Goal: Information Seeking & Learning: Learn about a topic

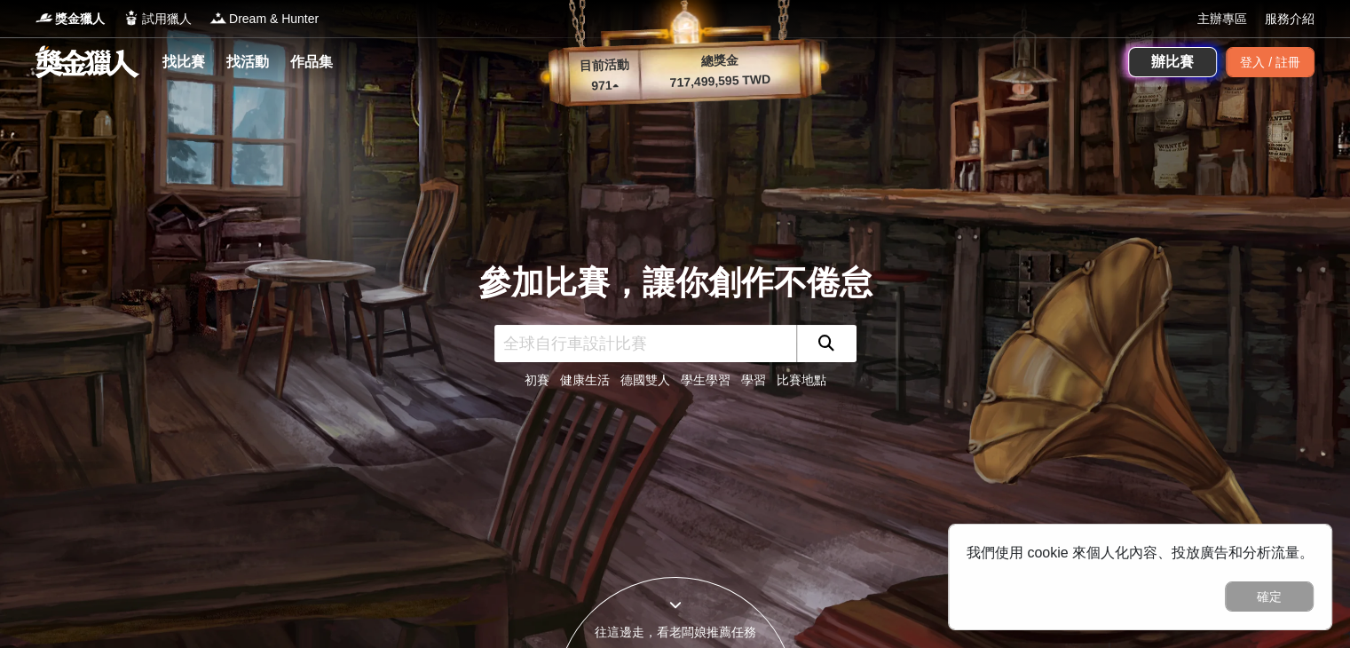
click at [543, 384] on link "初賽" at bounding box center [537, 380] width 25 height 14
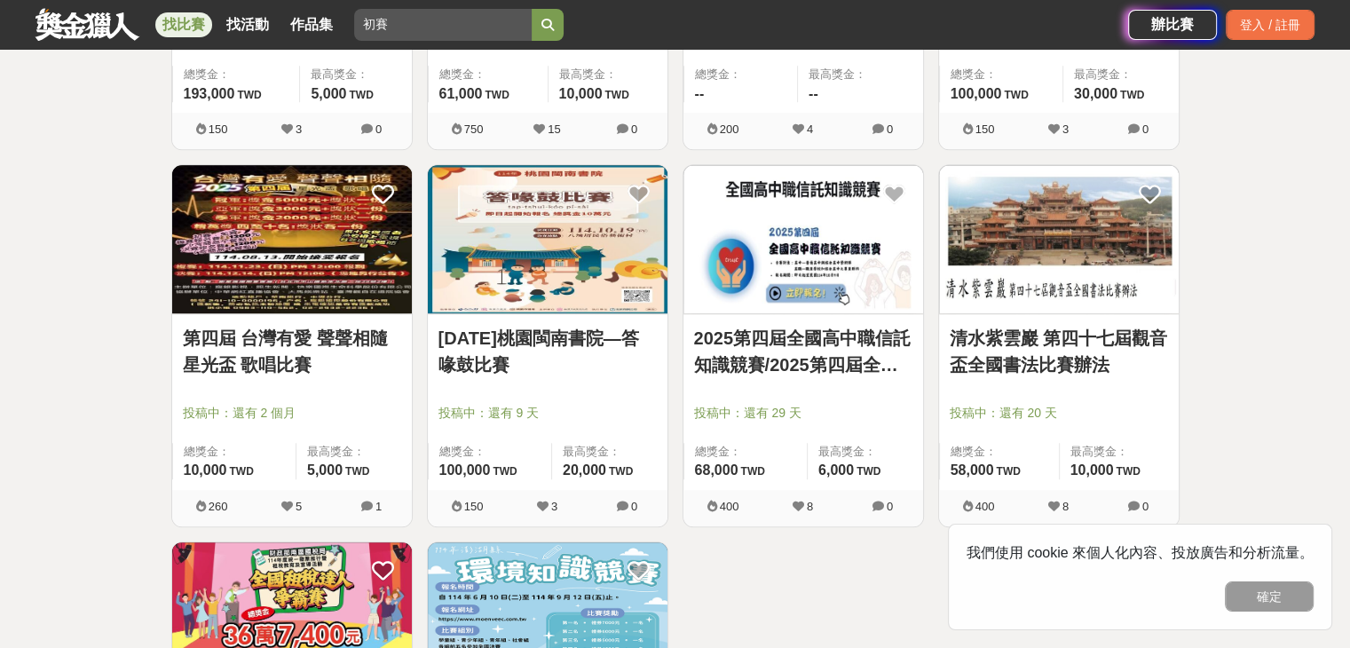
scroll to position [1332, 0]
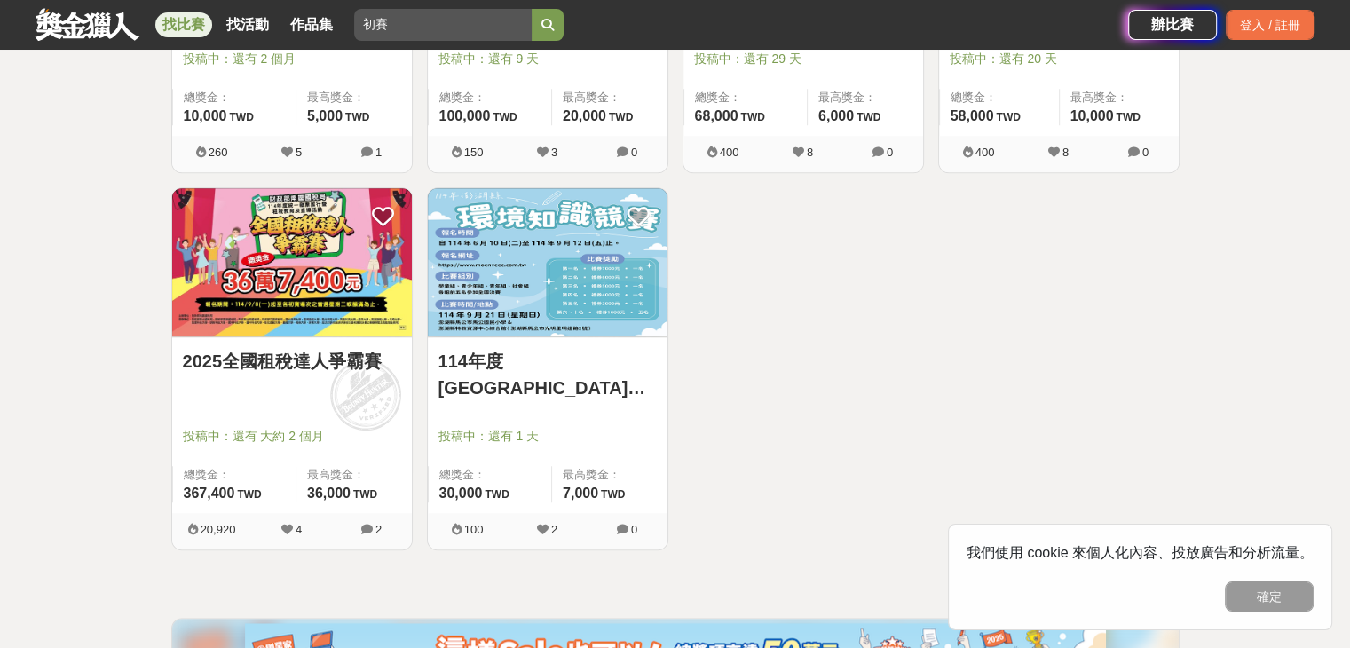
click at [289, 298] on img at bounding box center [292, 262] width 240 height 148
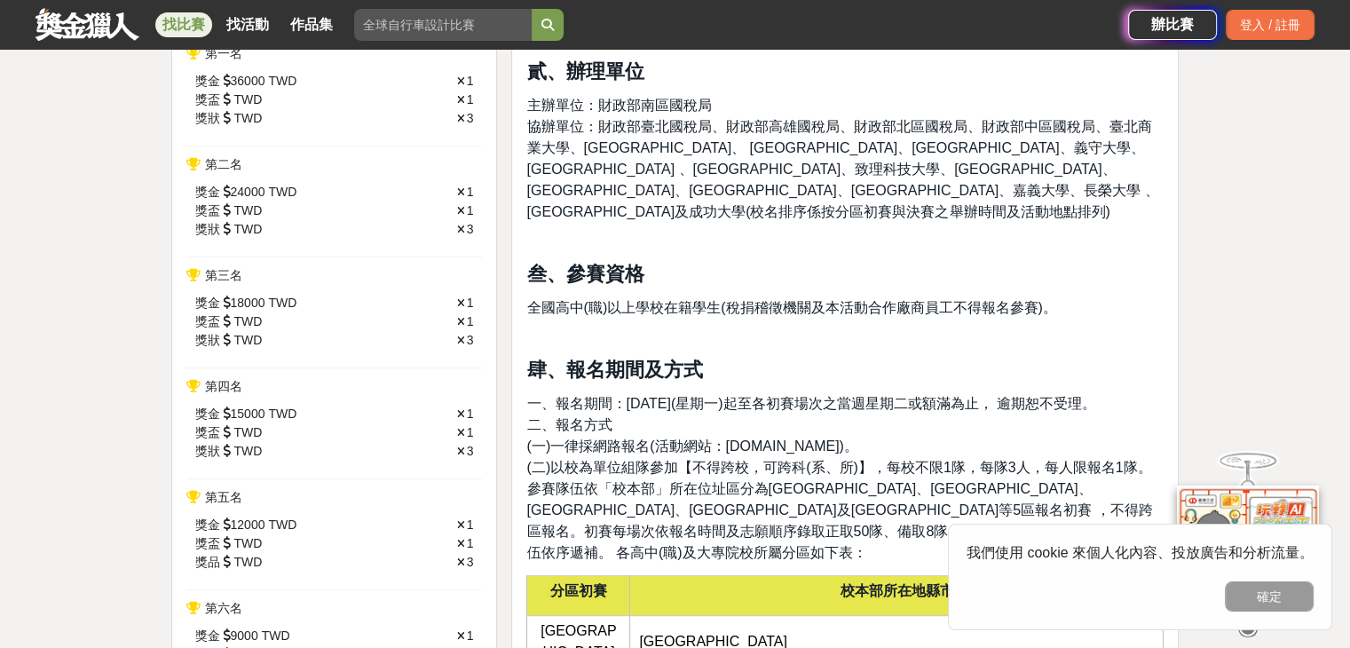
scroll to position [710, 0]
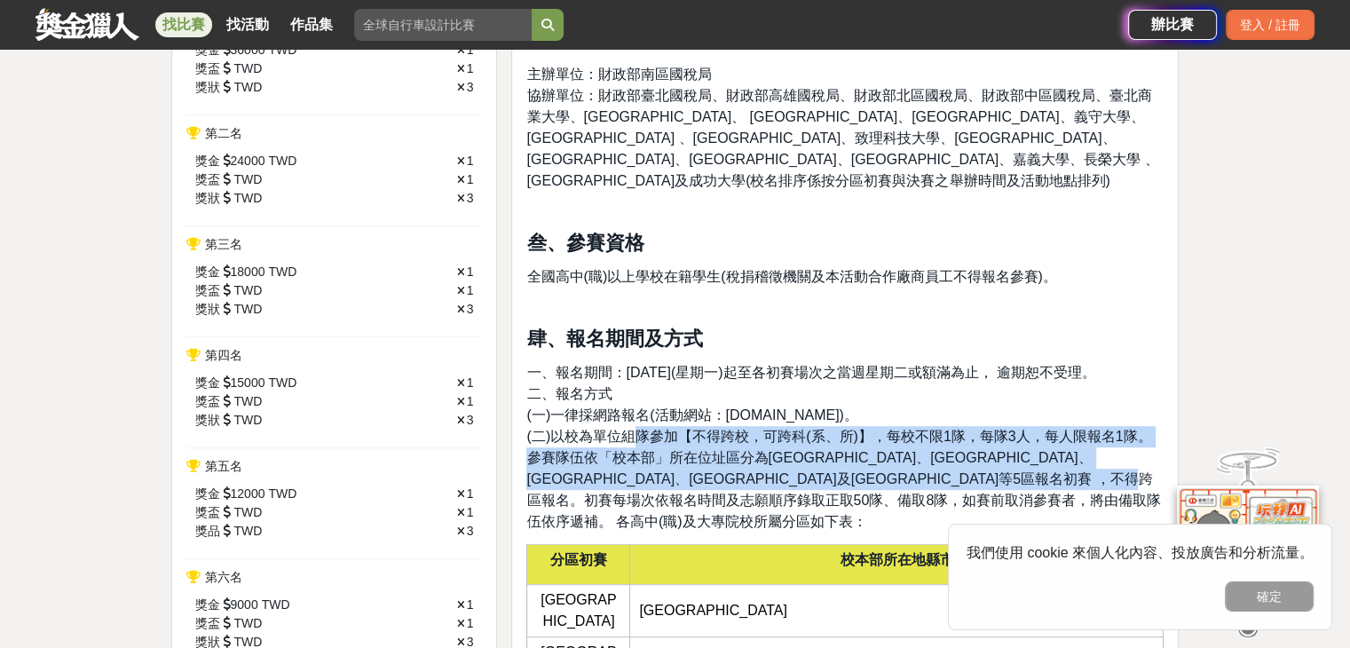
drag, startPoint x: 635, startPoint y: 415, endPoint x: 1111, endPoint y: 482, distance: 480.7
click at [1111, 482] on p "一、報名期間：[DATE](星期一)起至各初賽場次之當週星期二或額滿為止， 逾期恕不受理。 二、報名方式 (一)一律採網路報名(活動網站：[DOMAIN_NA…" at bounding box center [844, 447] width 637 height 170
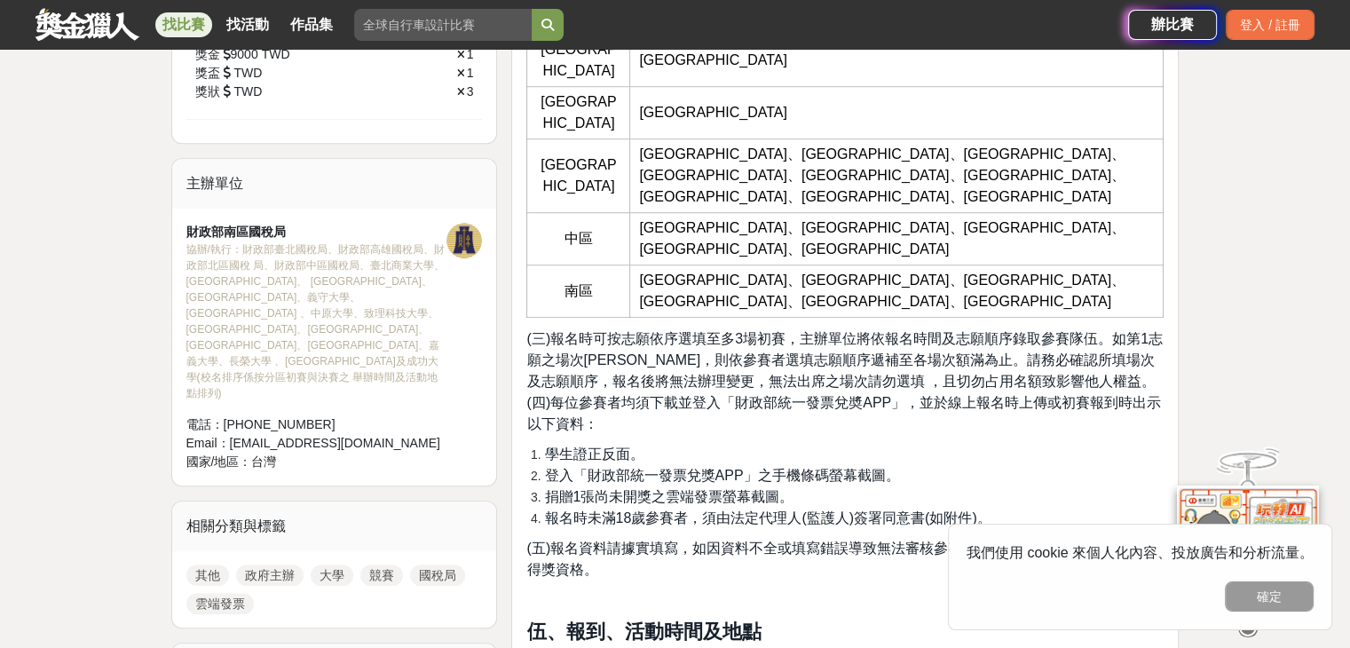
scroll to position [1243, 0]
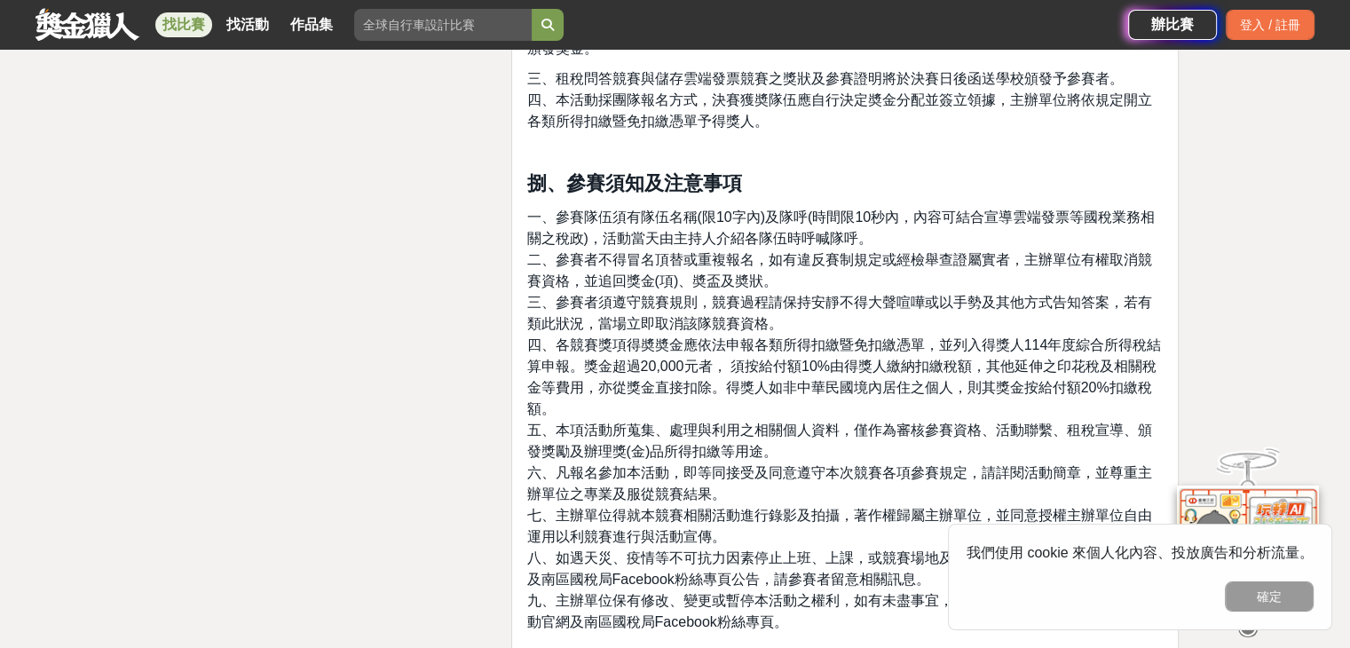
scroll to position [5588, 0]
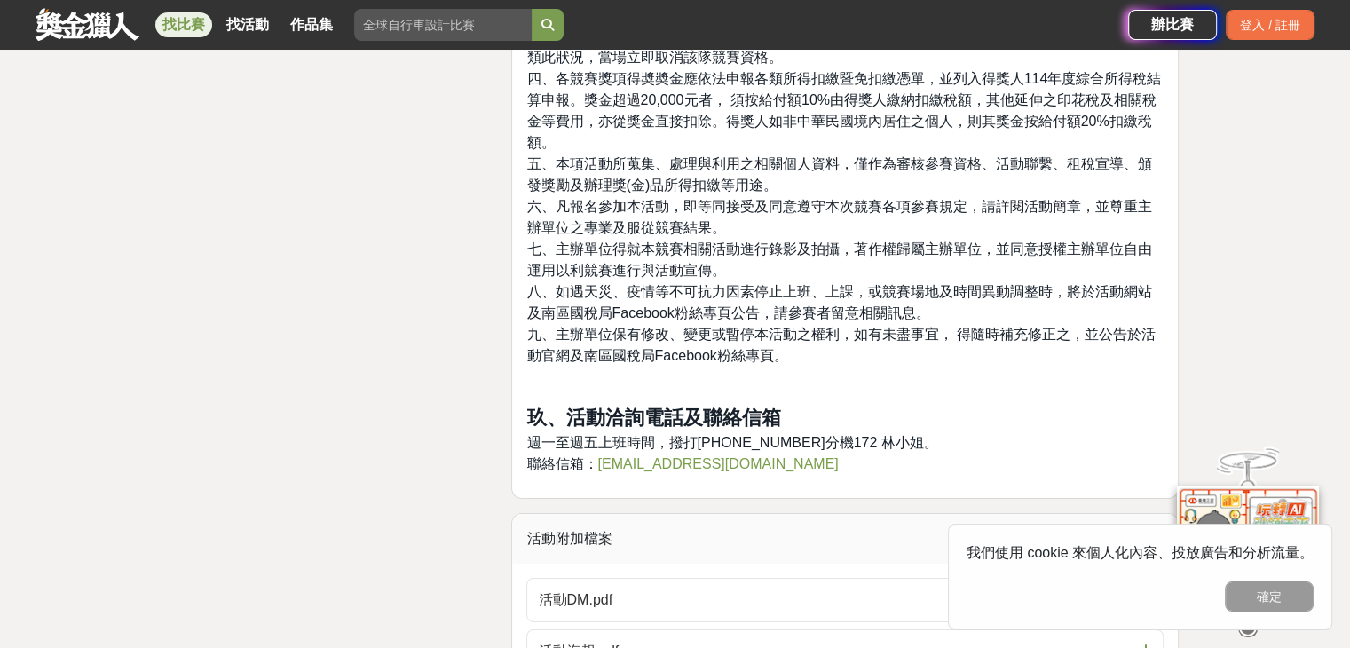
click at [572, 514] on div "活動附加檔案" at bounding box center [845, 539] width 666 height 50
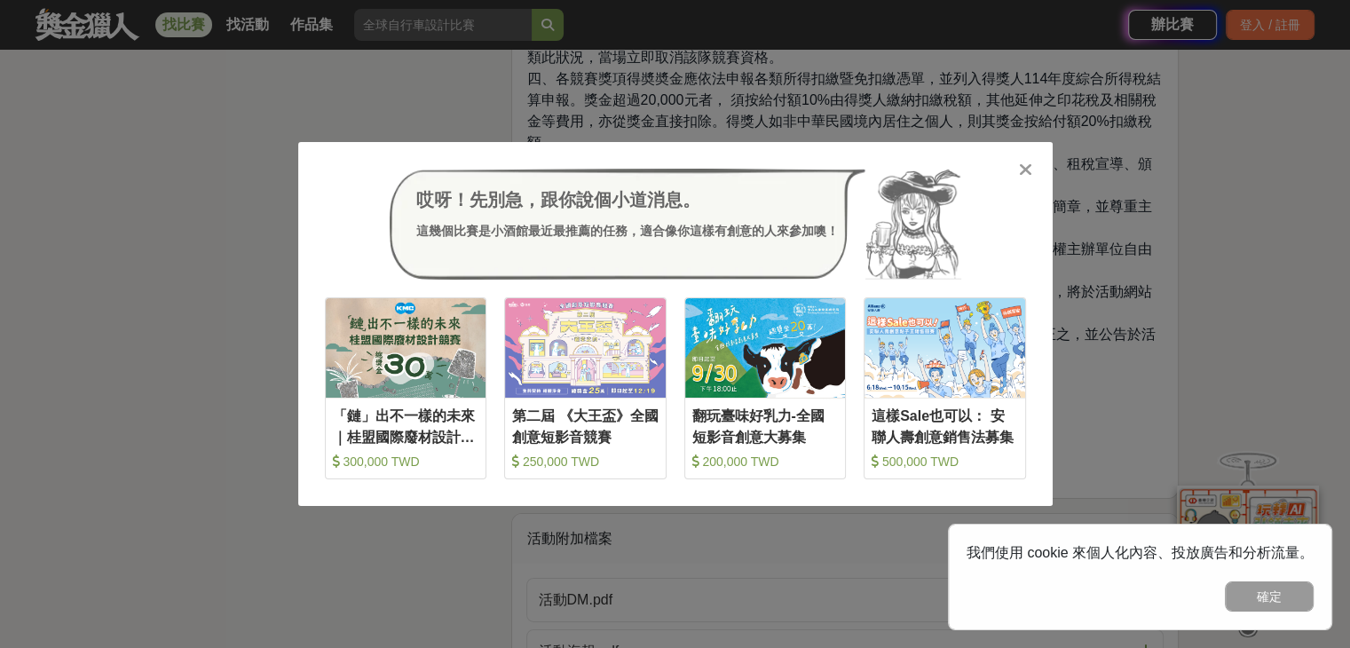
click at [1025, 168] on icon at bounding box center [1025, 170] width 13 height 18
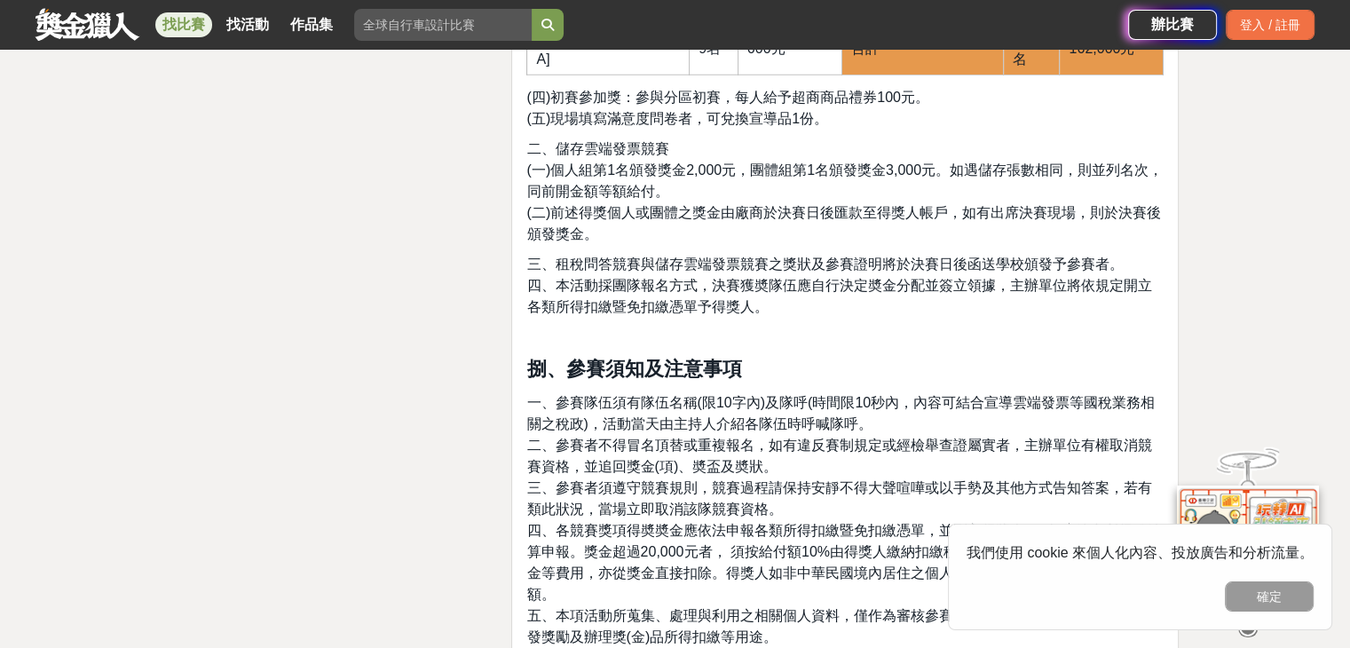
scroll to position [5055, 0]
